Goal: Browse casually

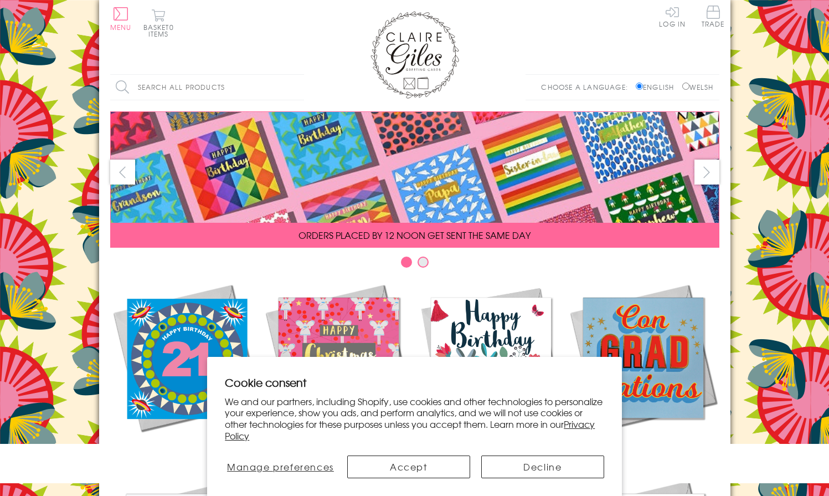
scroll to position [460, 0]
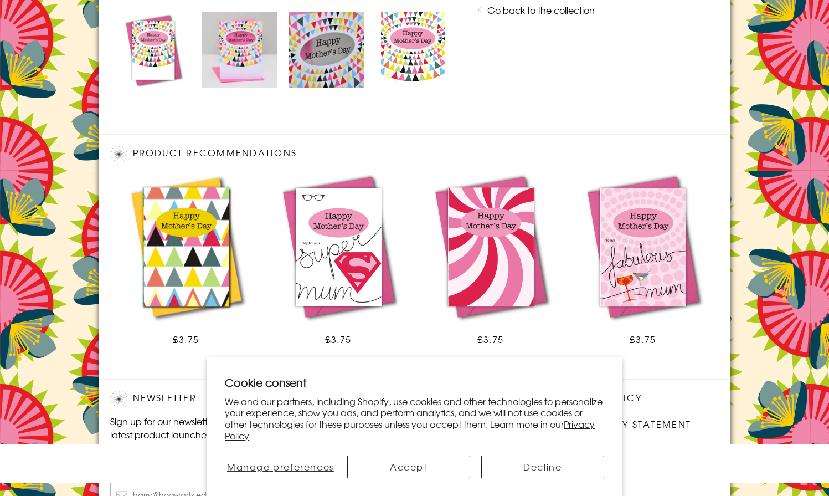
scroll to position [662, 0]
